Goal: Information Seeking & Learning: Check status

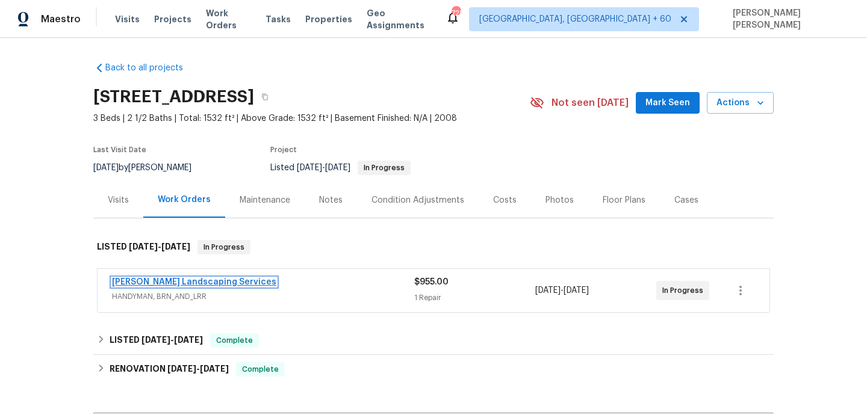
click at [208, 282] on link "[PERSON_NAME] Landscaping Services" at bounding box center [194, 282] width 164 height 8
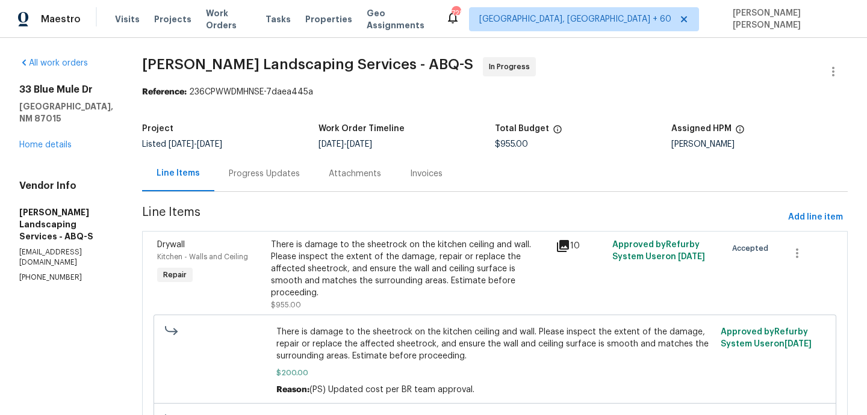
click at [569, 242] on icon at bounding box center [563, 246] width 12 height 12
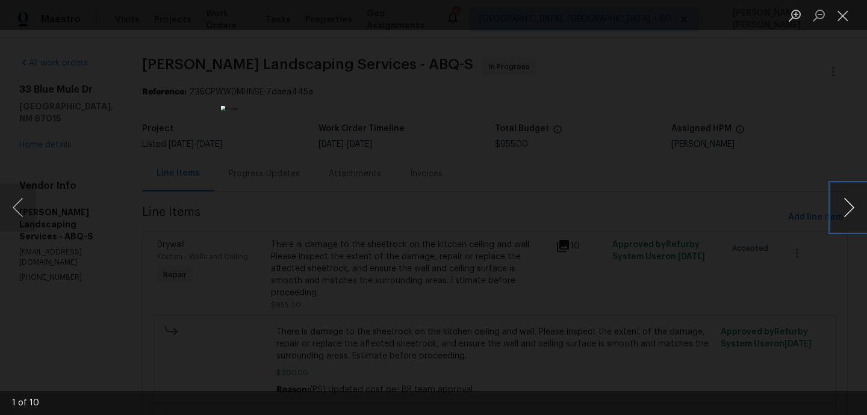
click at [842, 202] on button "Next image" at bounding box center [849, 208] width 36 height 48
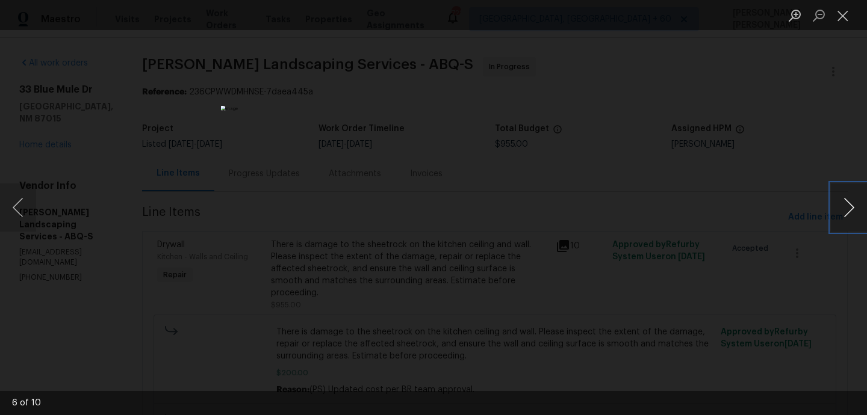
click at [842, 202] on button "Next image" at bounding box center [849, 208] width 36 height 48
click at [777, 105] on div "Lightbox" at bounding box center [433, 207] width 867 height 415
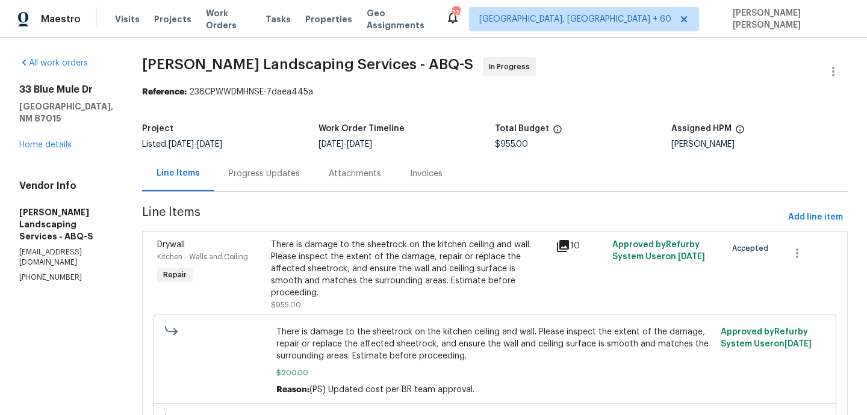
click at [290, 183] on div "Progress Updates" at bounding box center [264, 174] width 100 height 36
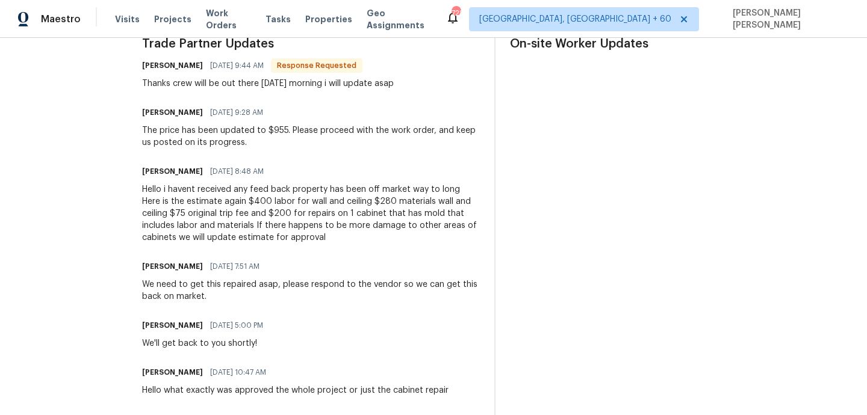
scroll to position [368, 0]
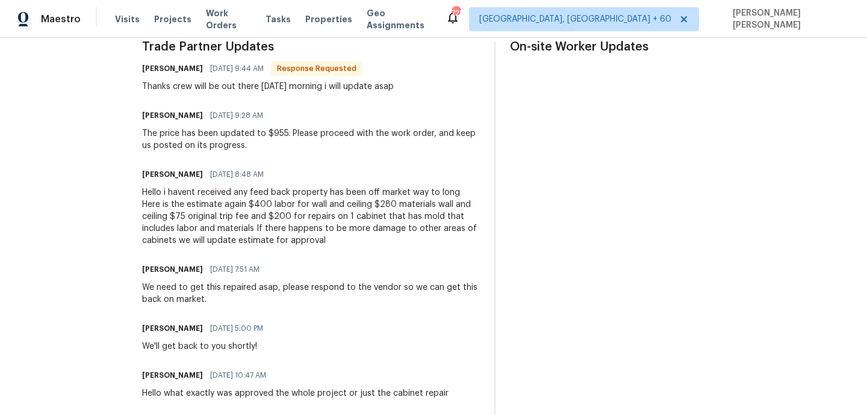
click at [382, 218] on div "Hello i havent received any feed back property has been off market way to long …" at bounding box center [311, 217] width 338 height 60
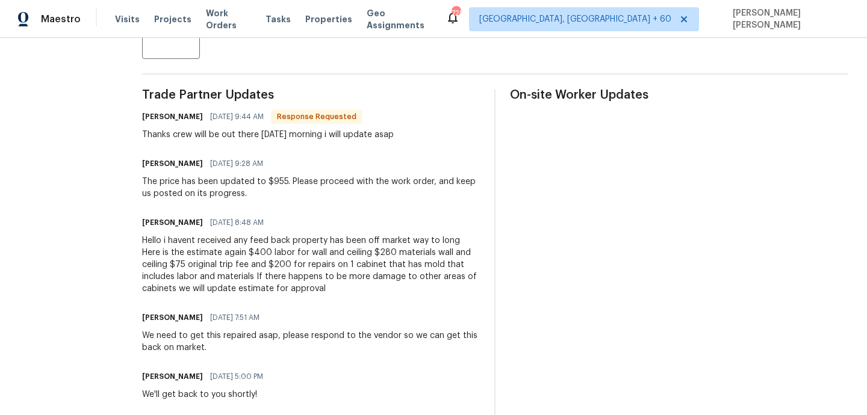
scroll to position [0, 0]
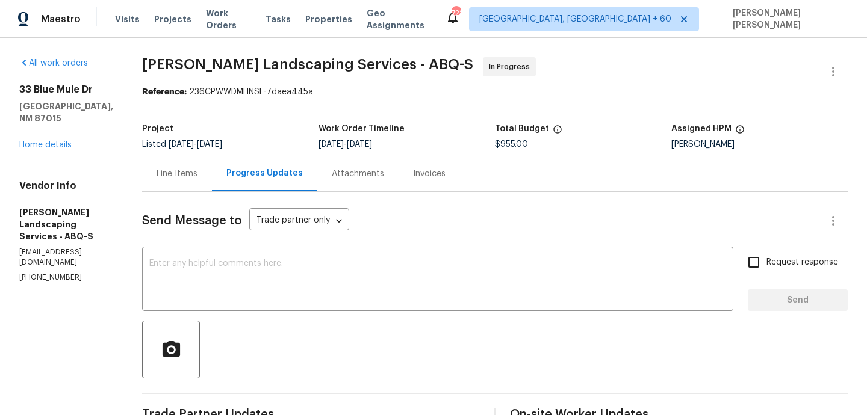
click at [194, 178] on div "Line Items" at bounding box center [177, 174] width 41 height 12
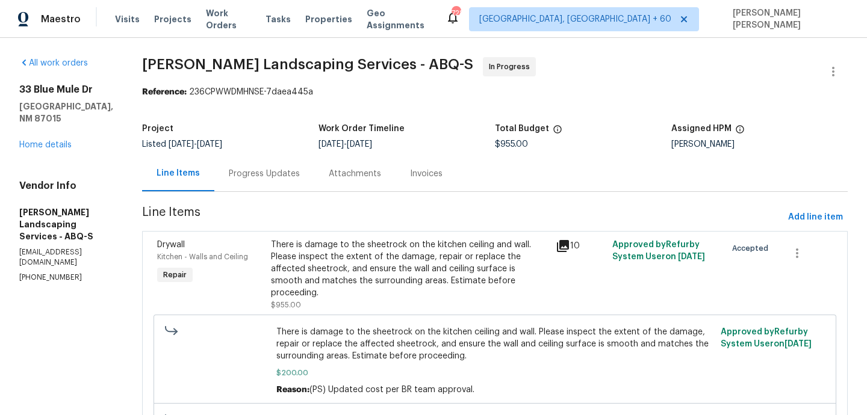
click at [569, 243] on icon at bounding box center [563, 246] width 12 height 12
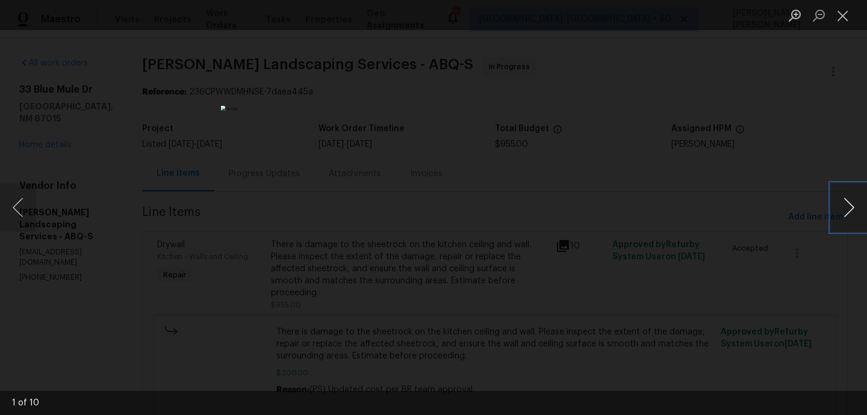
click at [854, 200] on button "Next image" at bounding box center [849, 208] width 36 height 48
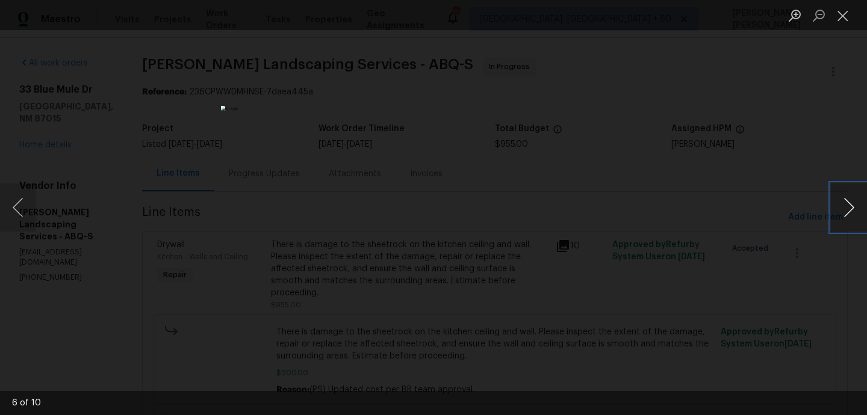
click at [854, 200] on button "Next image" at bounding box center [849, 208] width 36 height 48
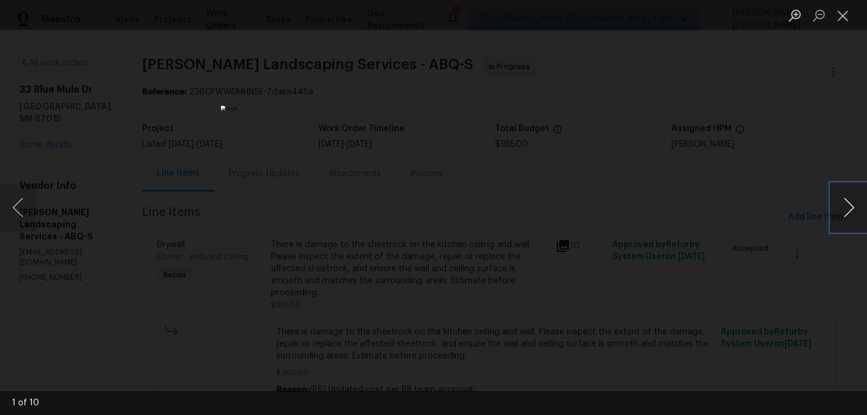
click at [854, 200] on button "Next image" at bounding box center [849, 208] width 36 height 48
click at [850, 17] on button "Close lightbox" at bounding box center [843, 15] width 24 height 21
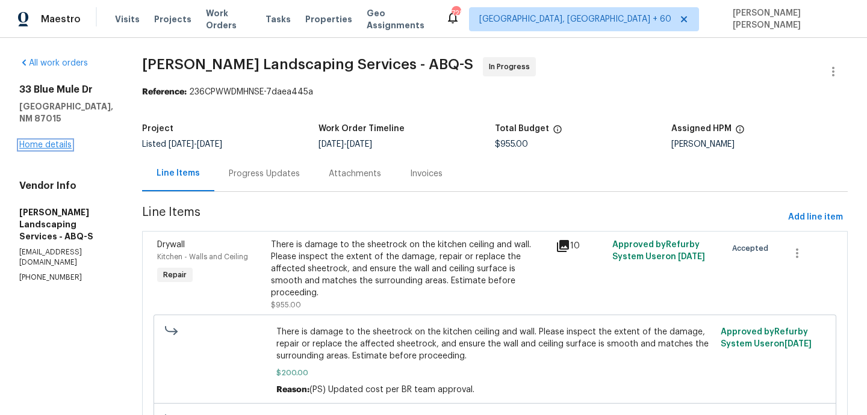
click at [38, 141] on link "Home details" at bounding box center [45, 145] width 52 height 8
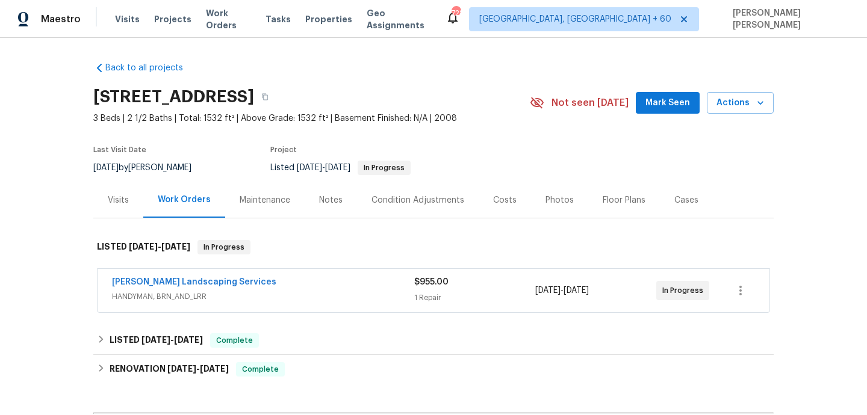
click at [687, 202] on div "Cases" at bounding box center [686, 200] width 24 height 12
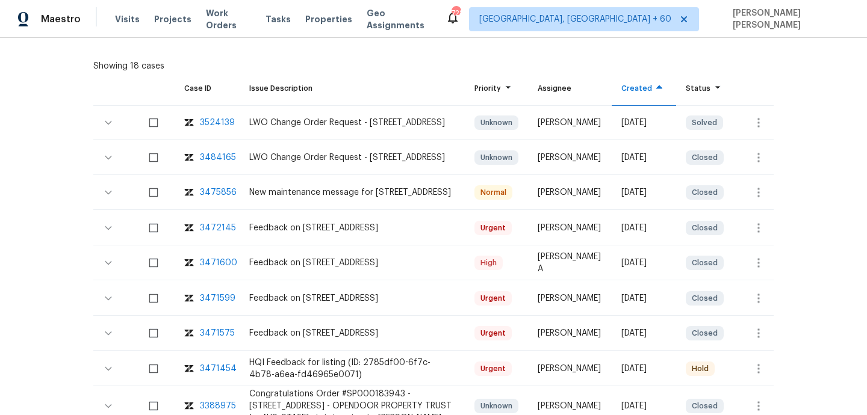
scroll to position [258, 0]
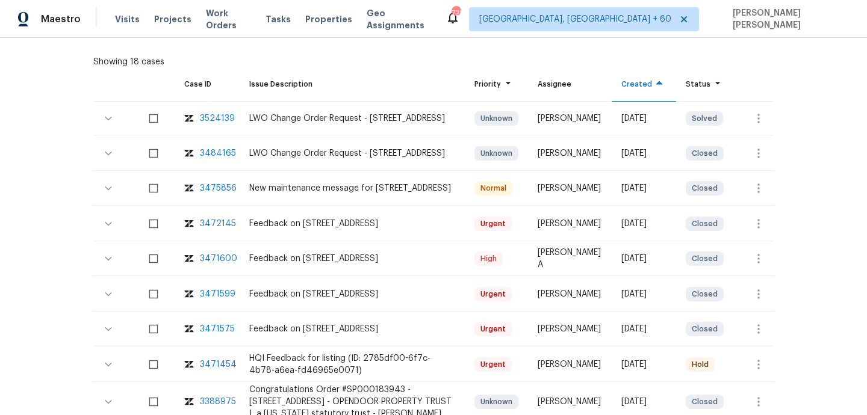
click at [215, 369] on div "3471454" at bounding box center [218, 365] width 37 height 12
